Goal: Information Seeking & Learning: Learn about a topic

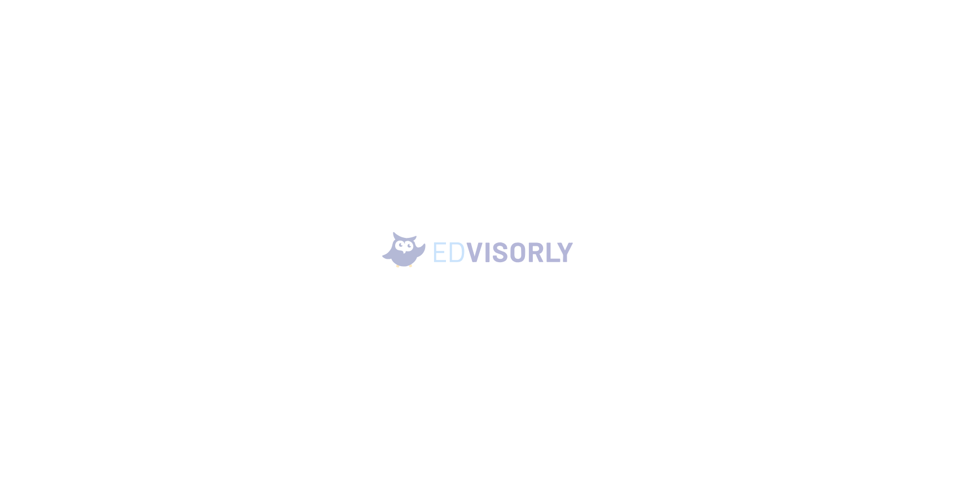
scroll to position [1, 0]
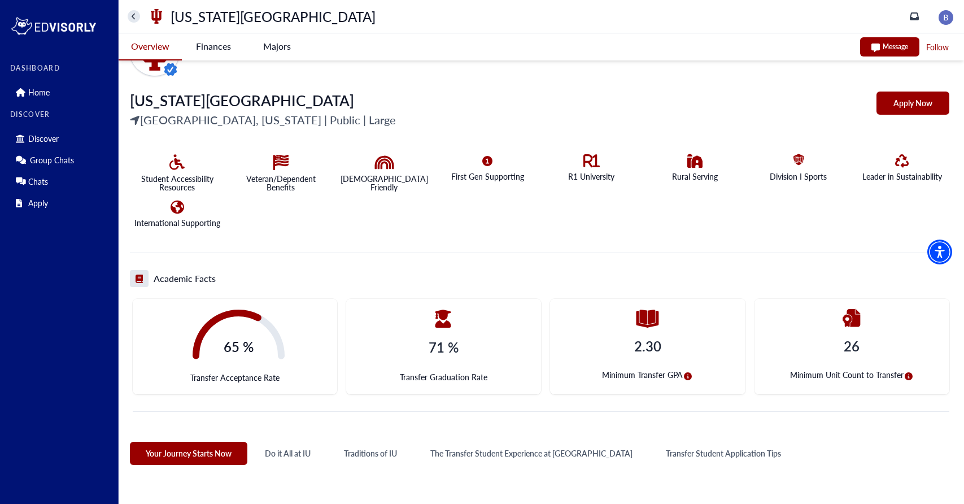
scroll to position [196, 0]
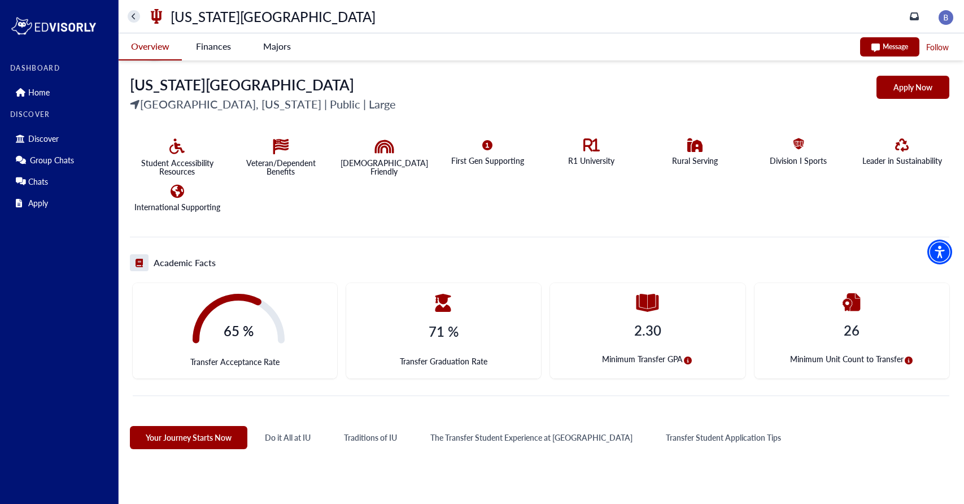
click at [686, 361] on icon "circle-info" at bounding box center [688, 360] width 8 height 8
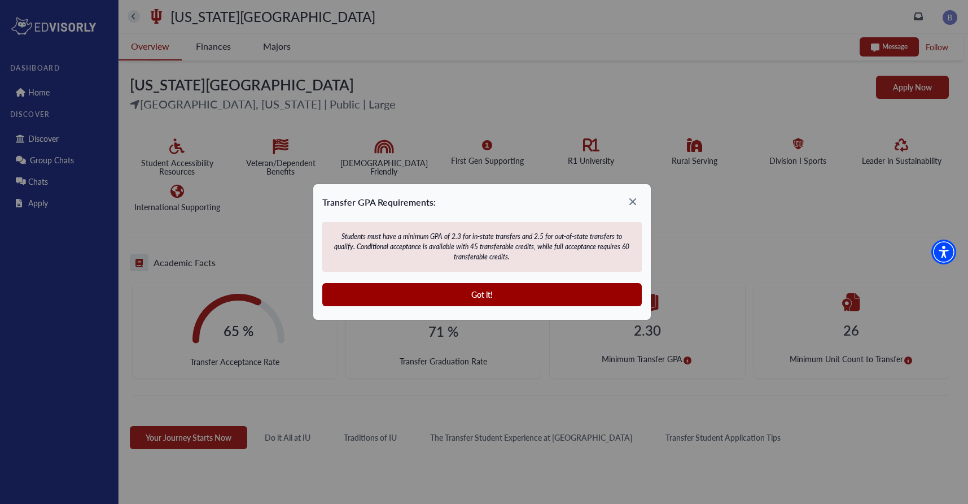
click at [629, 205] on icon at bounding box center [633, 201] width 18 height 18
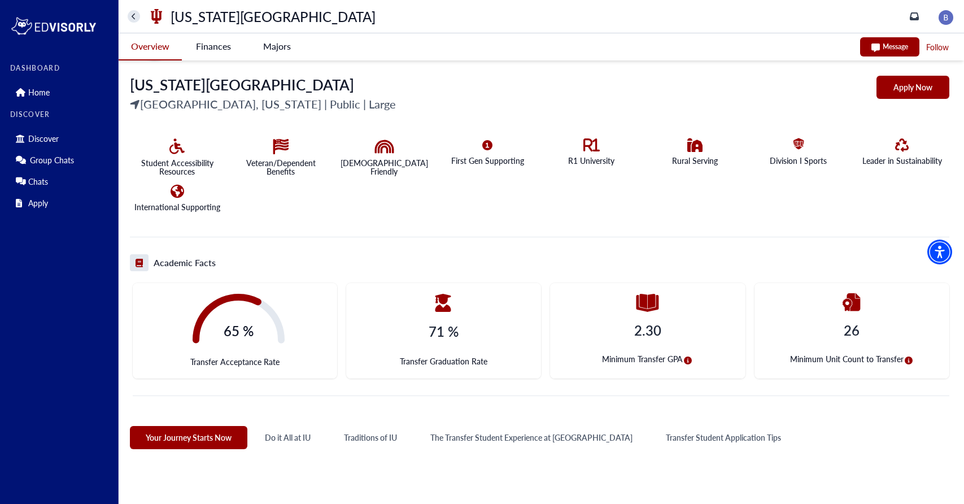
click at [907, 361] on icon "circle-info" at bounding box center [908, 360] width 8 height 8
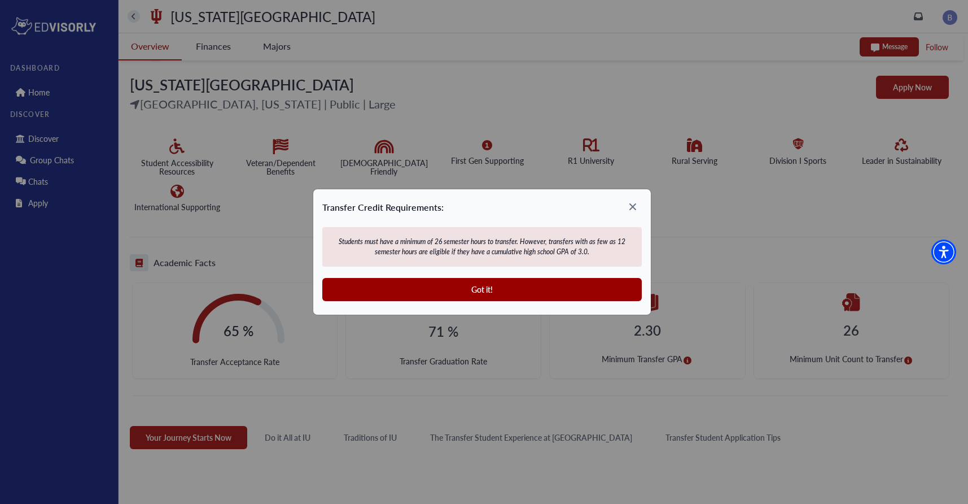
click at [631, 211] on icon at bounding box center [633, 207] width 18 height 18
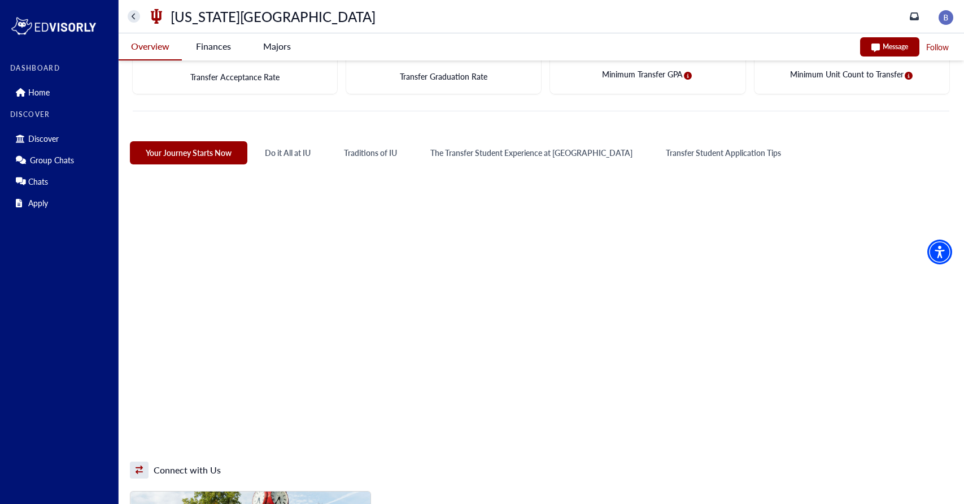
scroll to position [482, 0]
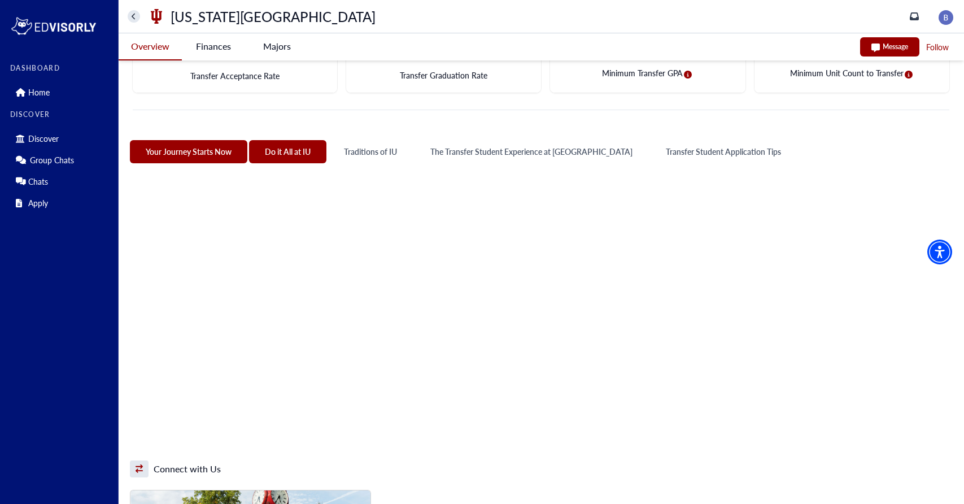
click at [285, 153] on button "Do it All at IU" at bounding box center [287, 151] width 77 height 23
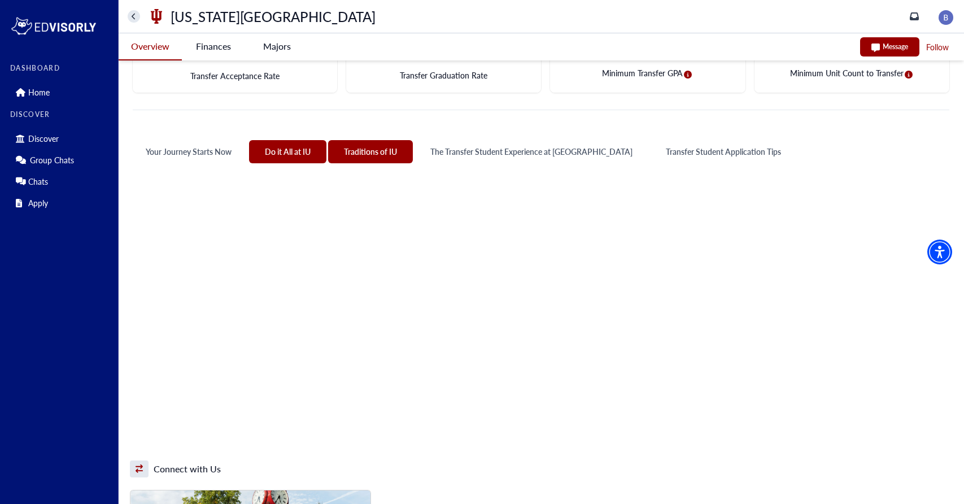
click at [366, 147] on button "Traditions of IU" at bounding box center [370, 151] width 85 height 23
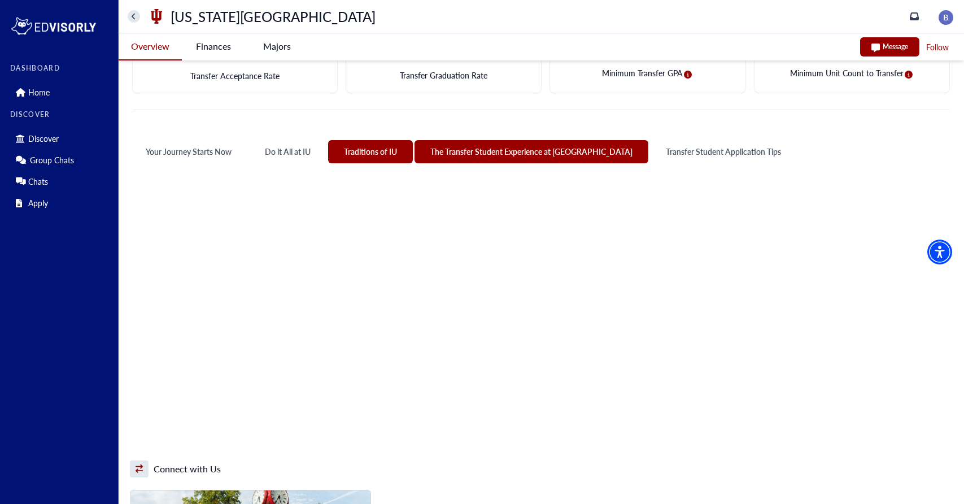
click at [474, 148] on button "The Transfer Student Experience at [GEOGRAPHIC_DATA]" at bounding box center [531, 151] width 234 height 23
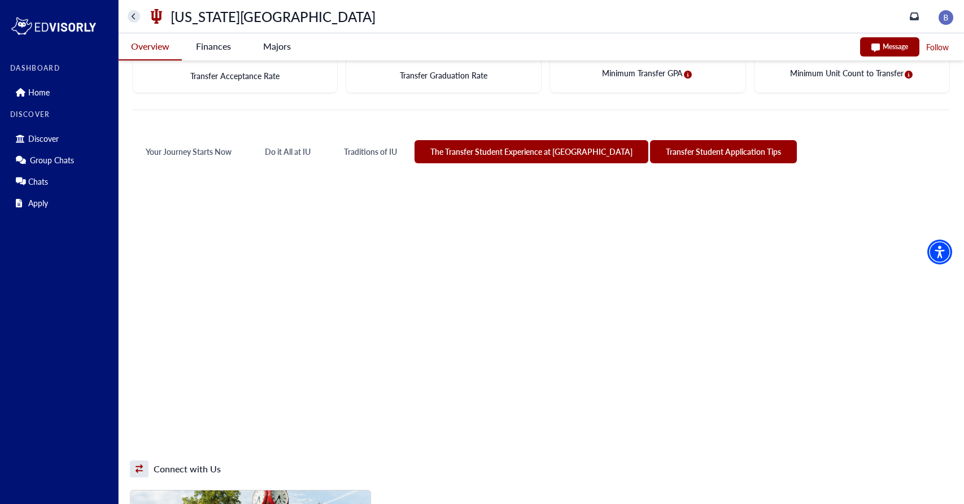
click at [663, 146] on button "Transfer Student Application Tips" at bounding box center [723, 151] width 147 height 23
click at [550, 151] on button "The Transfer Student Experience at IU Bloomington" at bounding box center [531, 151] width 234 height 23
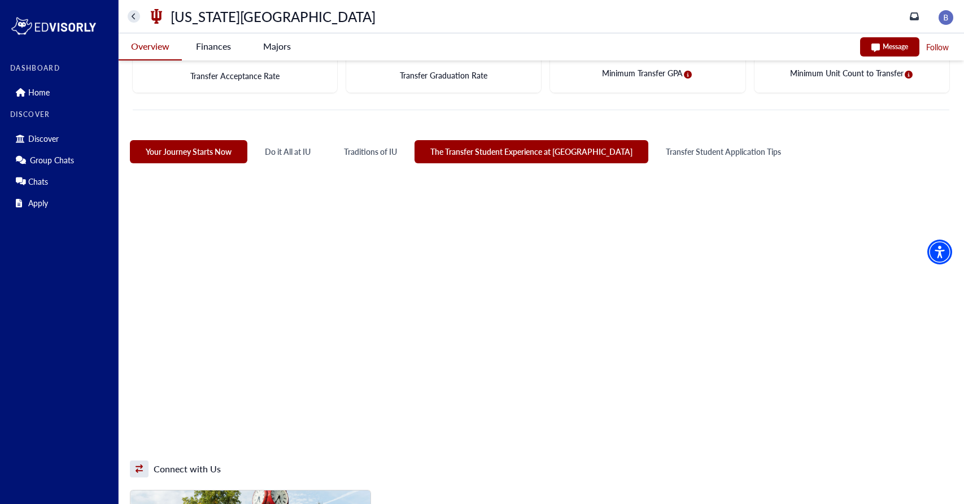
click at [200, 154] on button "Your Journey Starts Now" at bounding box center [188, 151] width 117 height 23
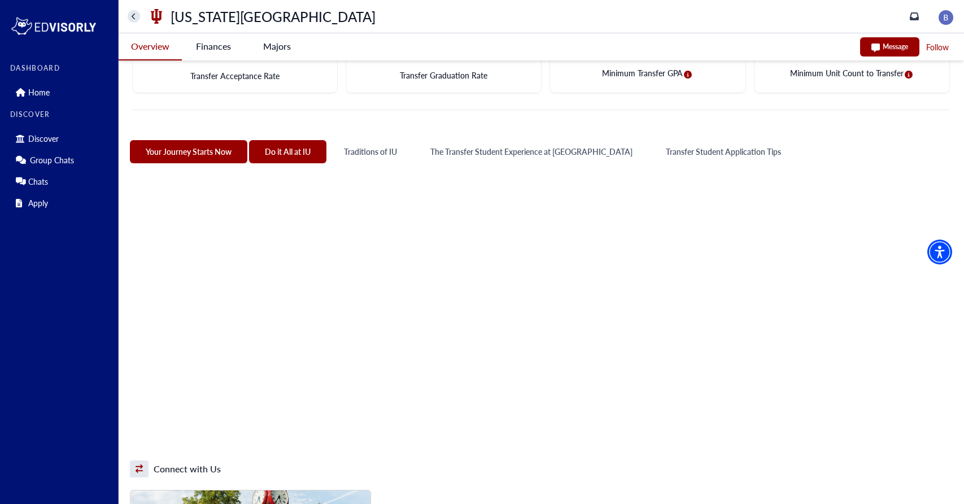
click at [282, 155] on button "Do it All at IU" at bounding box center [287, 151] width 77 height 23
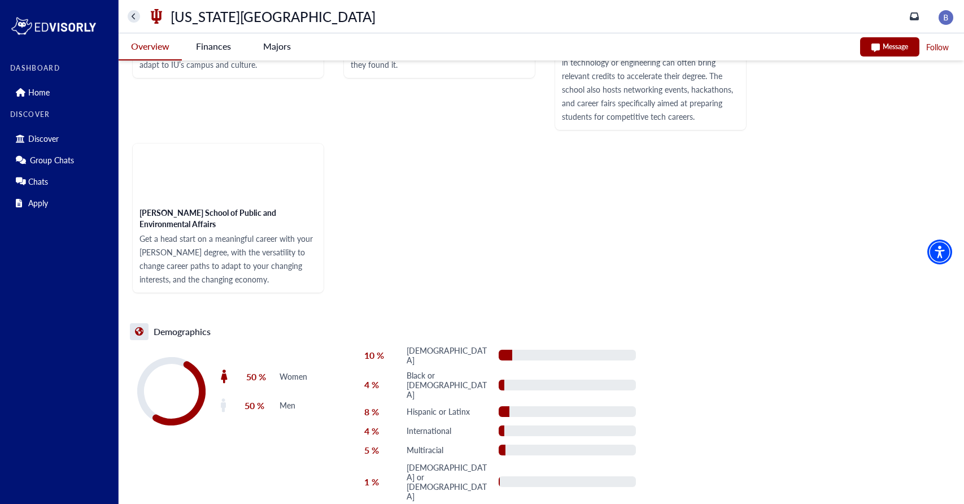
scroll to position [1600, 0]
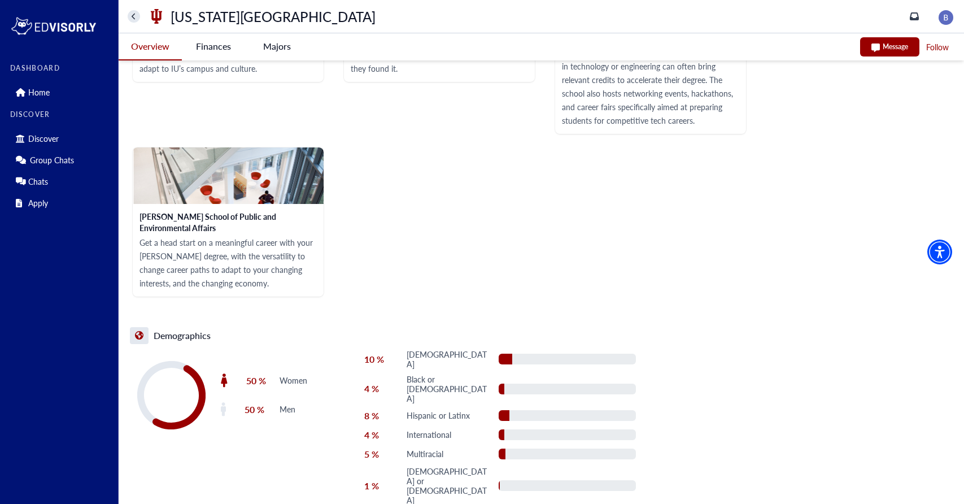
click at [224, 45] on University-tag "Finances" at bounding box center [213, 46] width 63 height 26
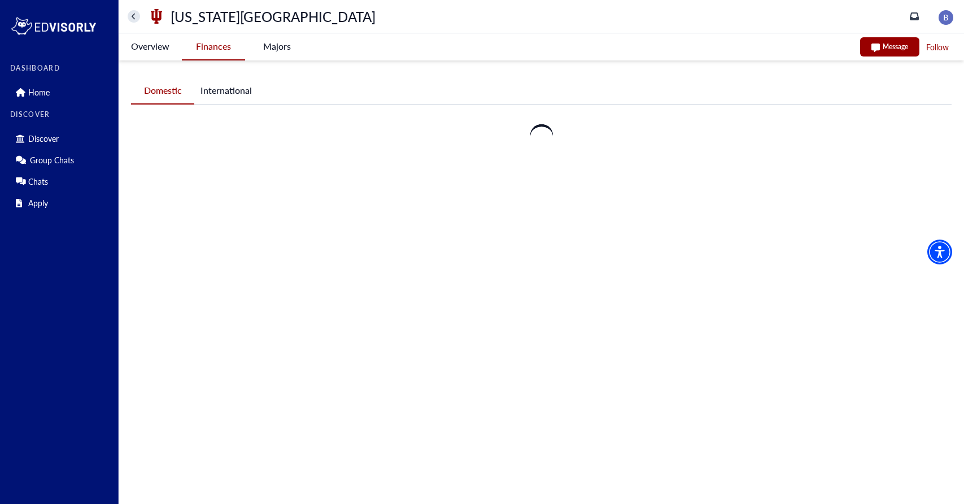
scroll to position [0, 0]
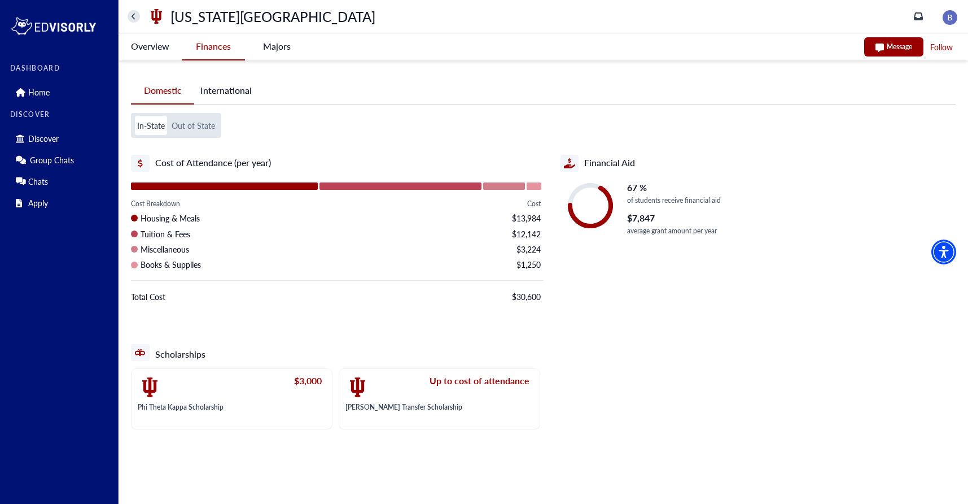
click at [194, 124] on button "Out of State" at bounding box center [193, 125] width 48 height 19
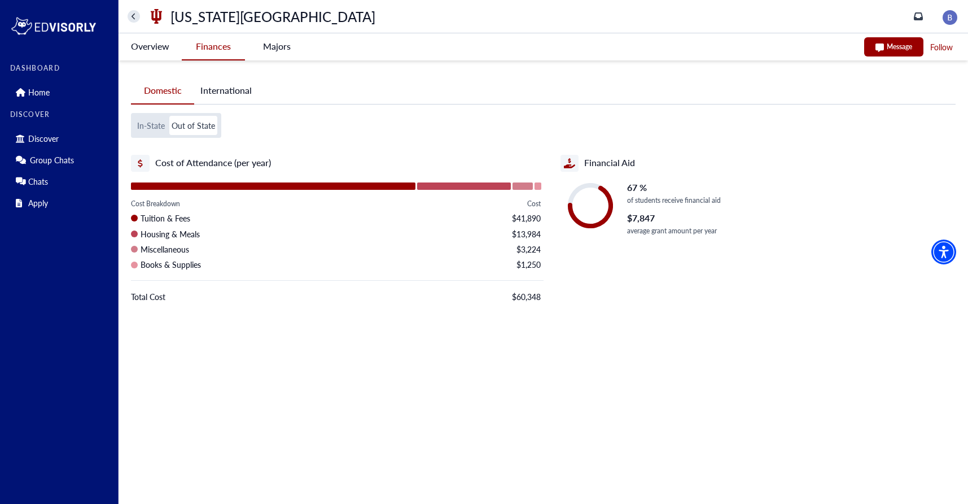
click at [148, 127] on button "In-State" at bounding box center [151, 125] width 32 height 19
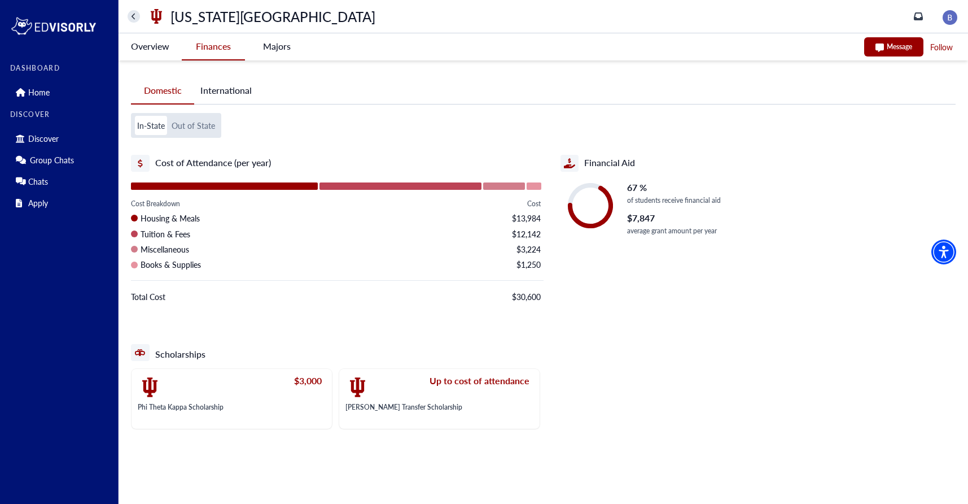
click at [202, 130] on button "Out of State" at bounding box center [193, 125] width 48 height 19
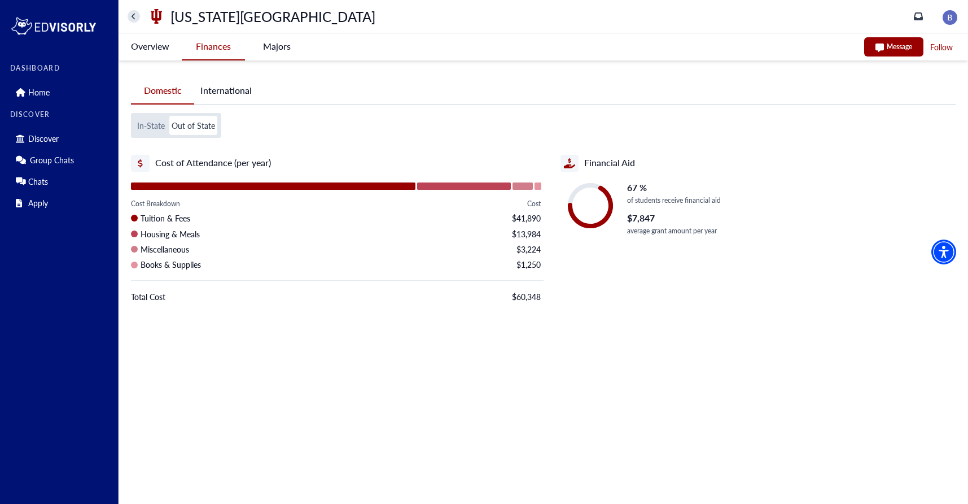
click at [225, 95] on button "International" at bounding box center [226, 90] width 64 height 26
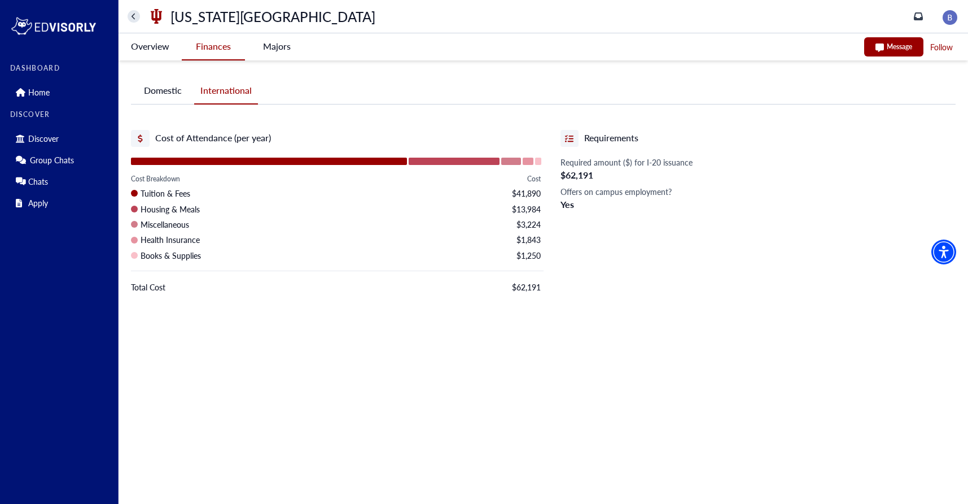
click at [279, 50] on -tag "Majors" at bounding box center [276, 46] width 63 height 26
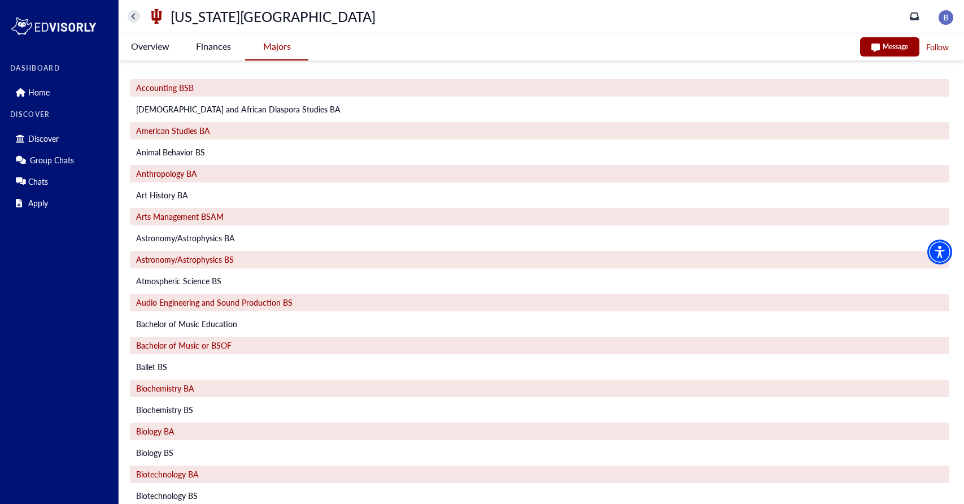
click at [222, 49] on University-tag "Finances" at bounding box center [213, 46] width 63 height 26
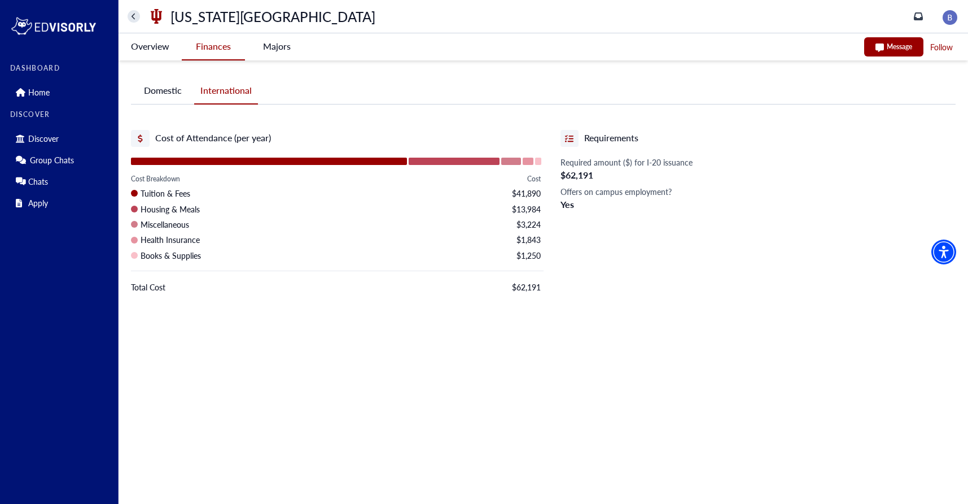
click at [166, 49] on University-tag "Overview" at bounding box center [150, 46] width 63 height 26
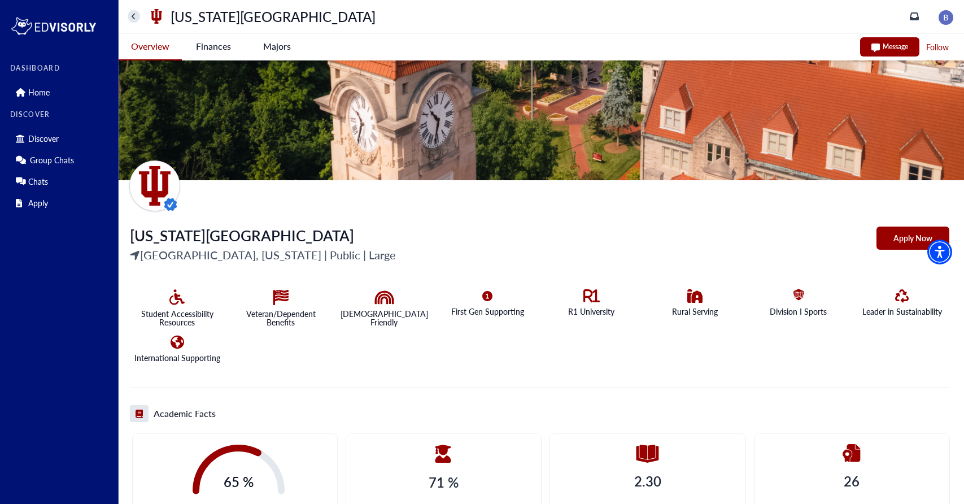
scroll to position [50, 0]
